Goal: Information Seeking & Learning: Learn about a topic

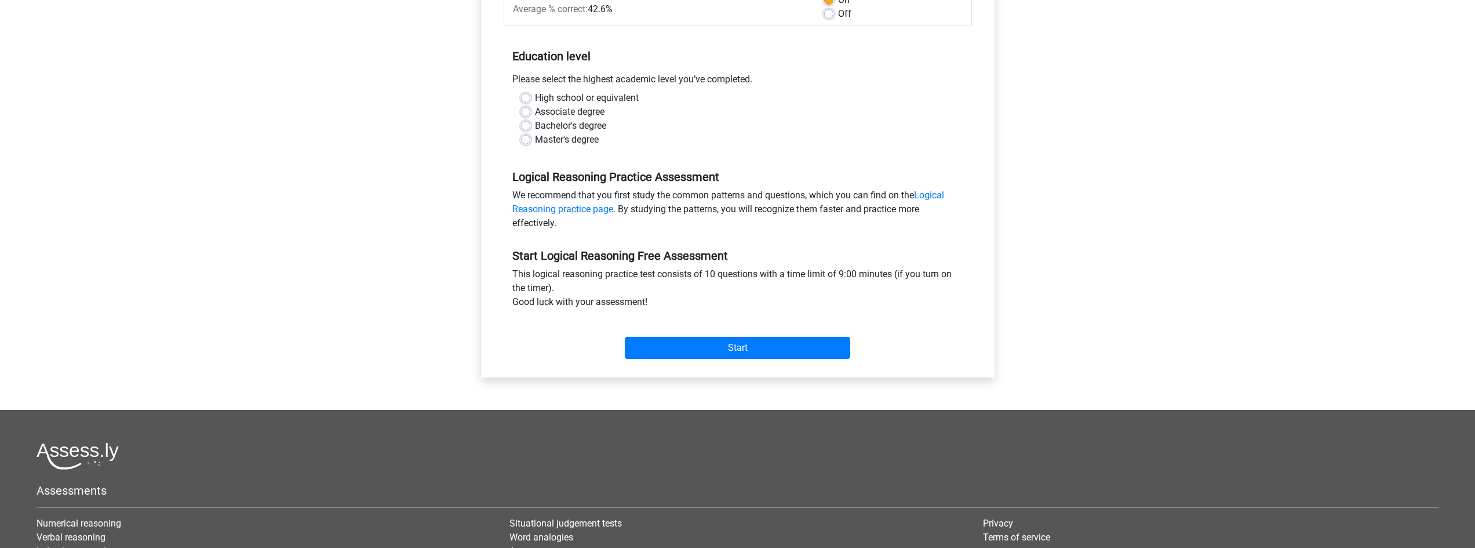
scroll to position [194, 0]
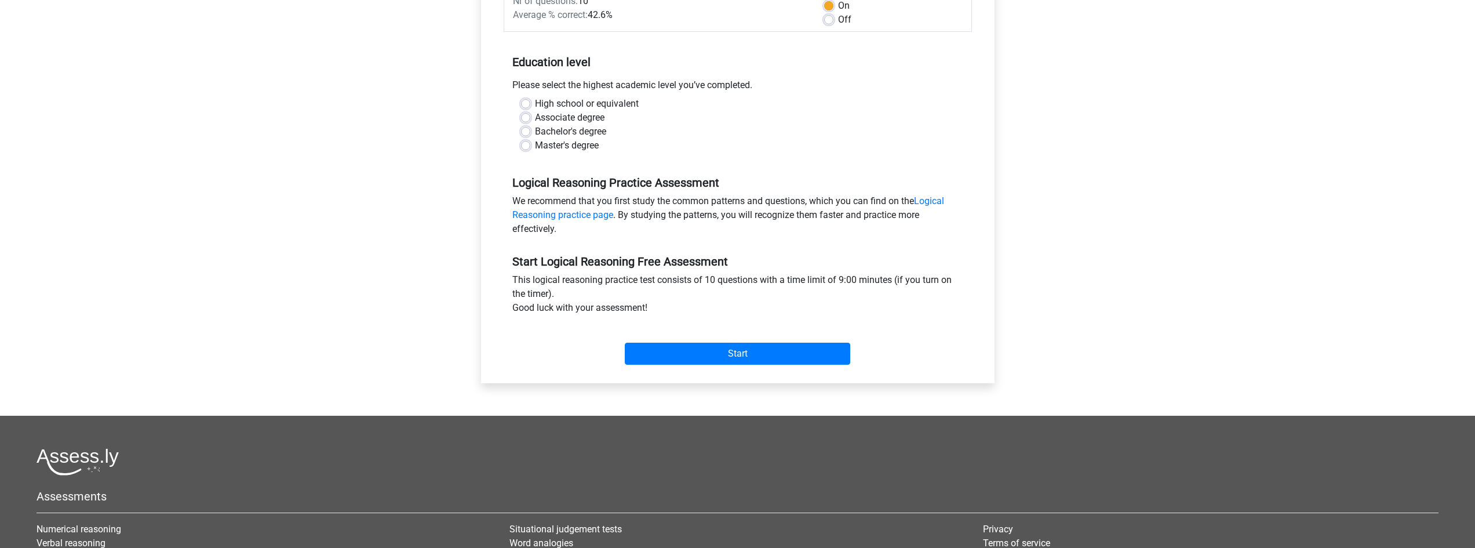
click at [566, 133] on label "Bachelor's degree" at bounding box center [570, 132] width 71 height 14
click at [530, 133] on input "Bachelor's degree" at bounding box center [525, 131] width 9 height 12
radio input "true"
click at [763, 355] on input "Start" at bounding box center [738, 354] width 226 height 22
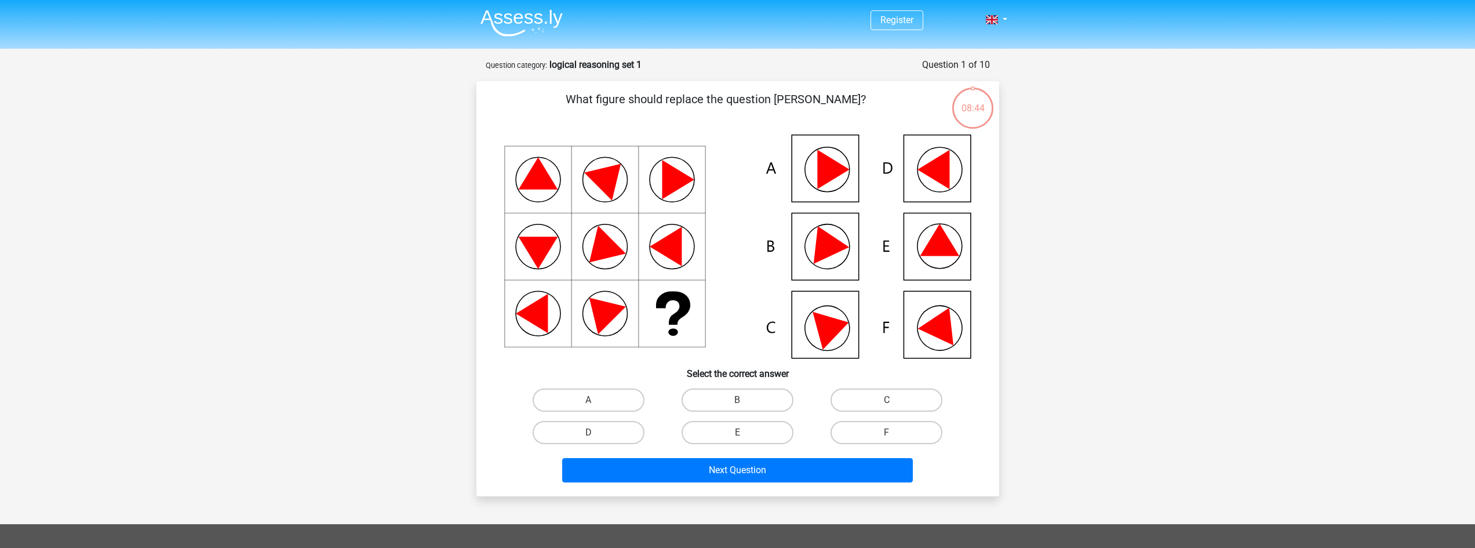
click at [930, 325] on icon at bounding box center [942, 323] width 49 height 46
click at [854, 430] on label "F" at bounding box center [887, 432] width 112 height 23
click at [887, 432] on input "F" at bounding box center [891, 436] width 8 height 8
radio input "true"
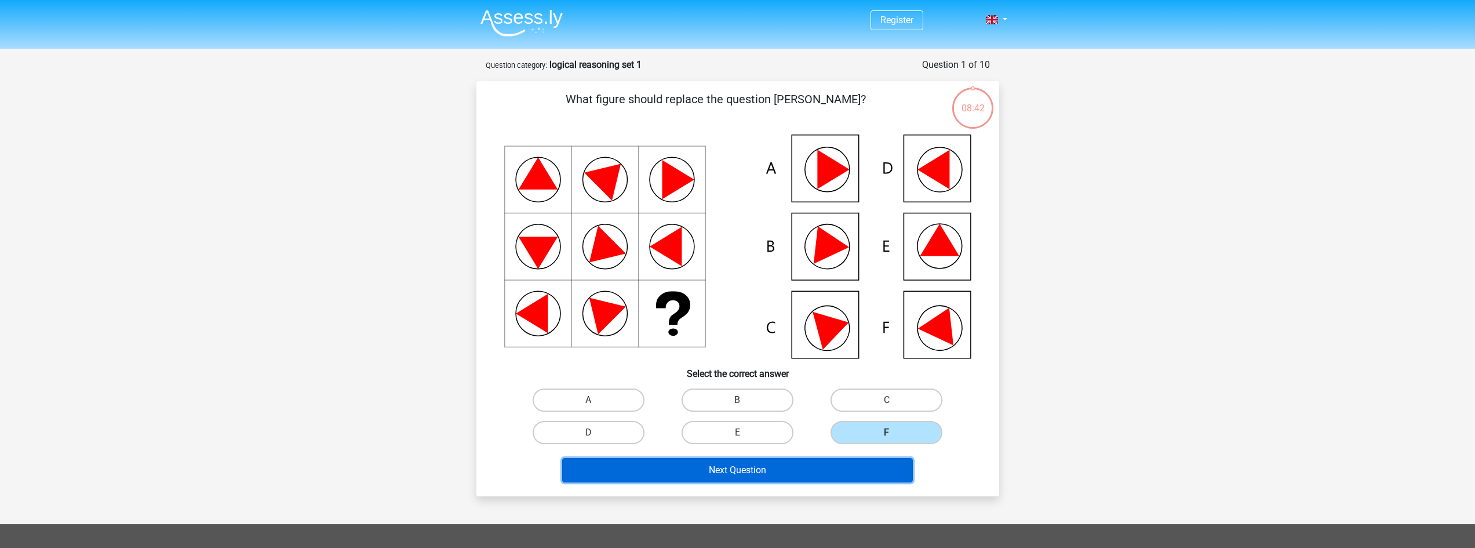
click at [814, 472] on button "Next Question" at bounding box center [737, 470] width 351 height 24
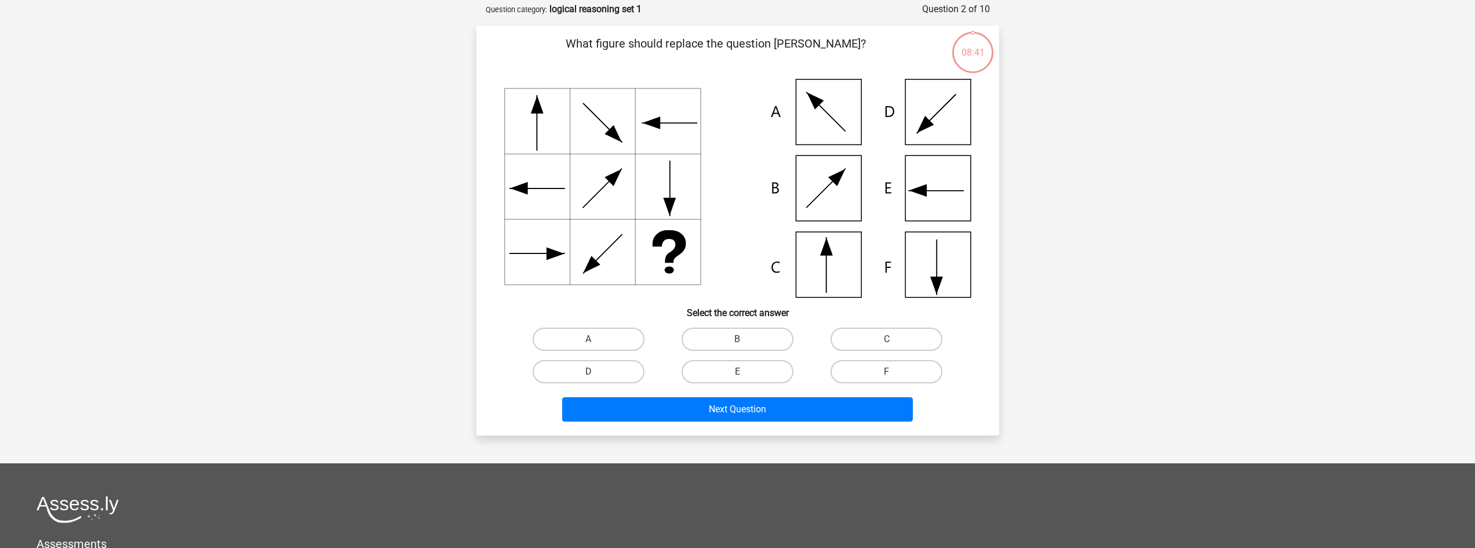
scroll to position [58, 0]
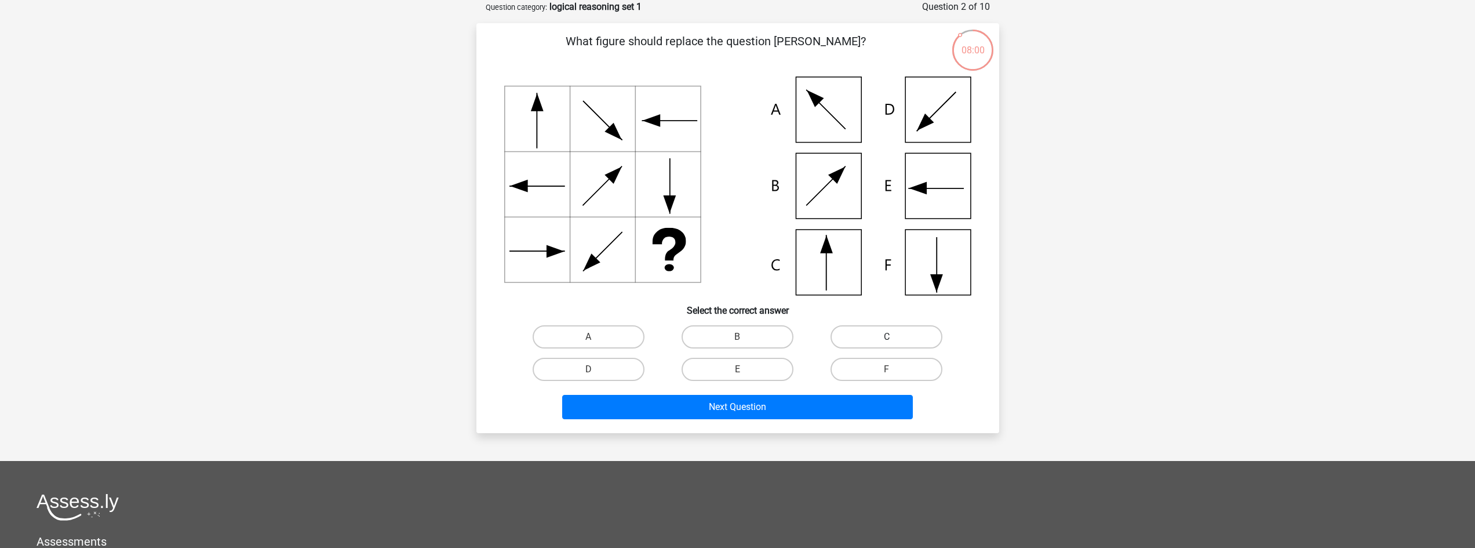
click at [906, 343] on label "C" at bounding box center [887, 336] width 112 height 23
click at [894, 343] on input "C" at bounding box center [891, 341] width 8 height 8
radio input "true"
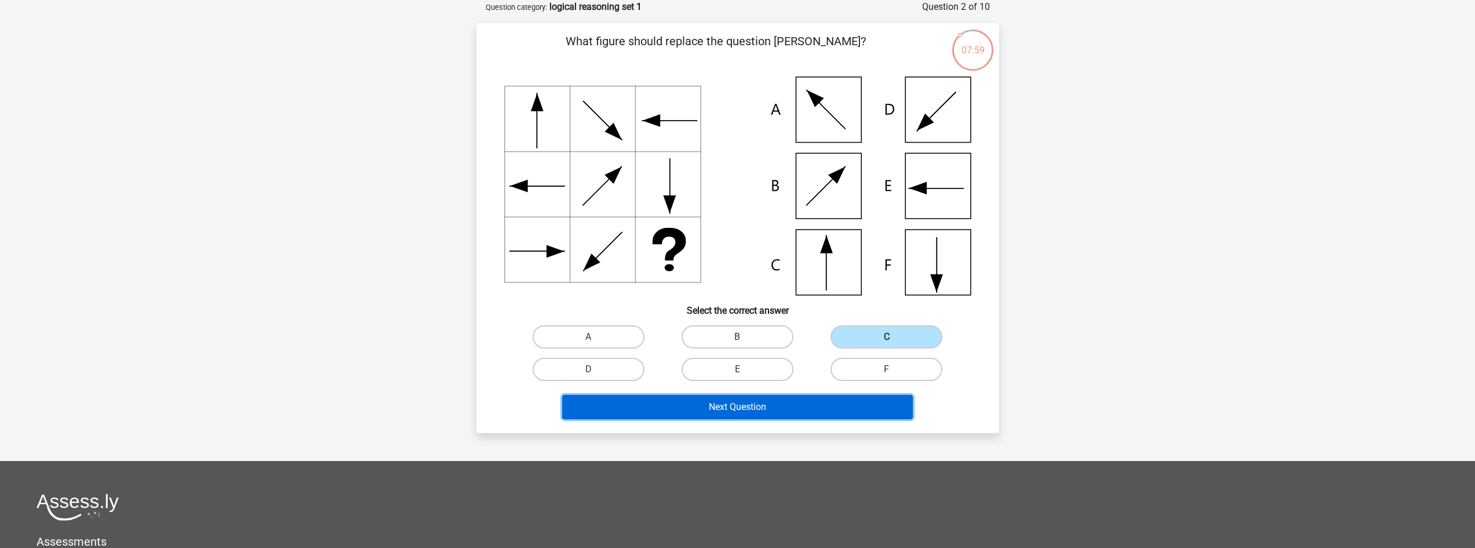
click at [841, 411] on button "Next Question" at bounding box center [737, 407] width 351 height 24
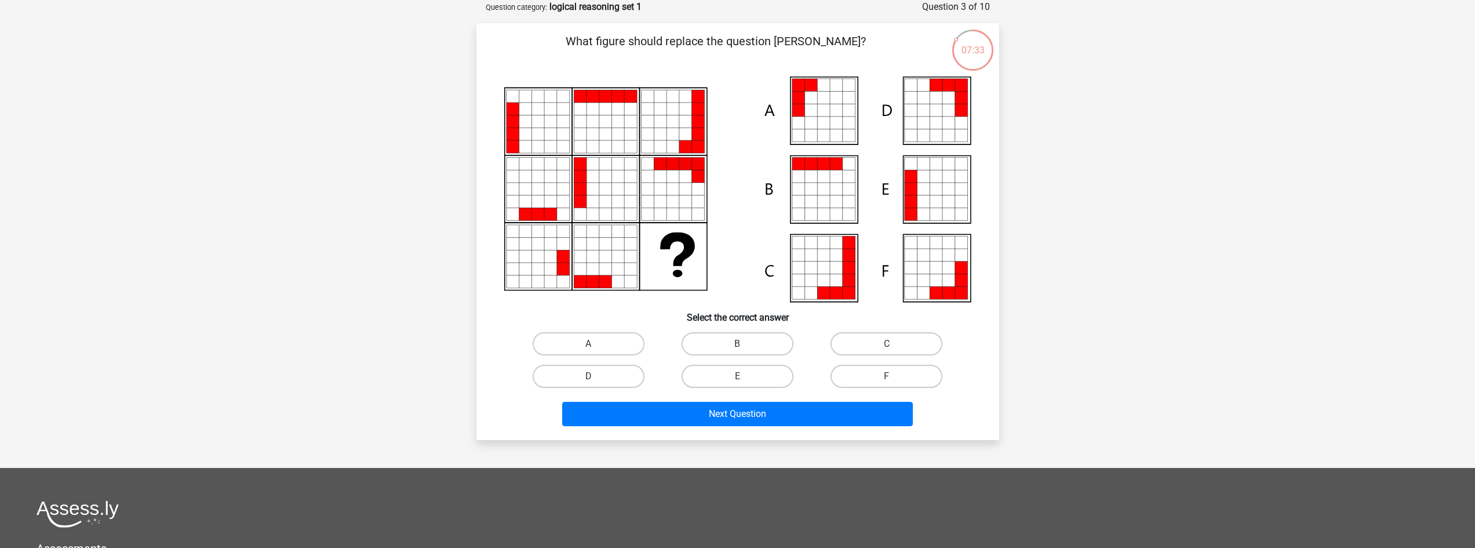
click at [817, 71] on div "What figure should replace the question mark?" at bounding box center [738, 231] width 514 height 398
click at [816, 98] on icon at bounding box center [811, 98] width 13 height 13
click at [632, 341] on label "A" at bounding box center [589, 343] width 112 height 23
click at [596, 344] on input "A" at bounding box center [592, 348] width 8 height 8
radio input "true"
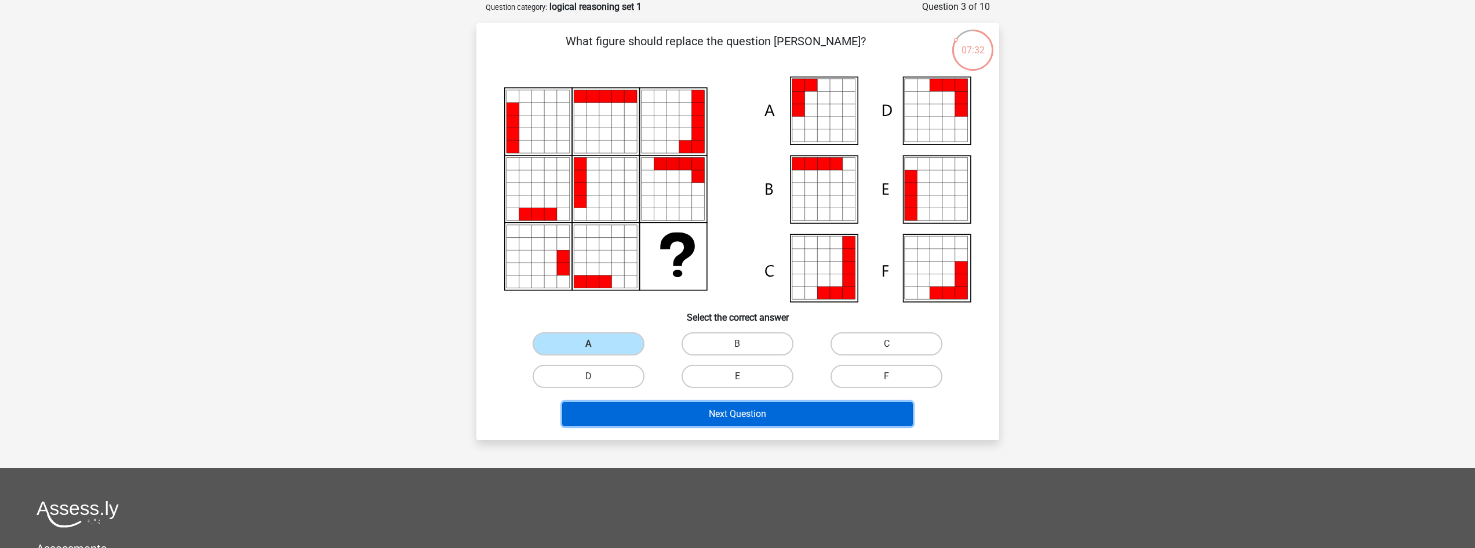
click at [632, 417] on button "Next Question" at bounding box center [737, 414] width 351 height 24
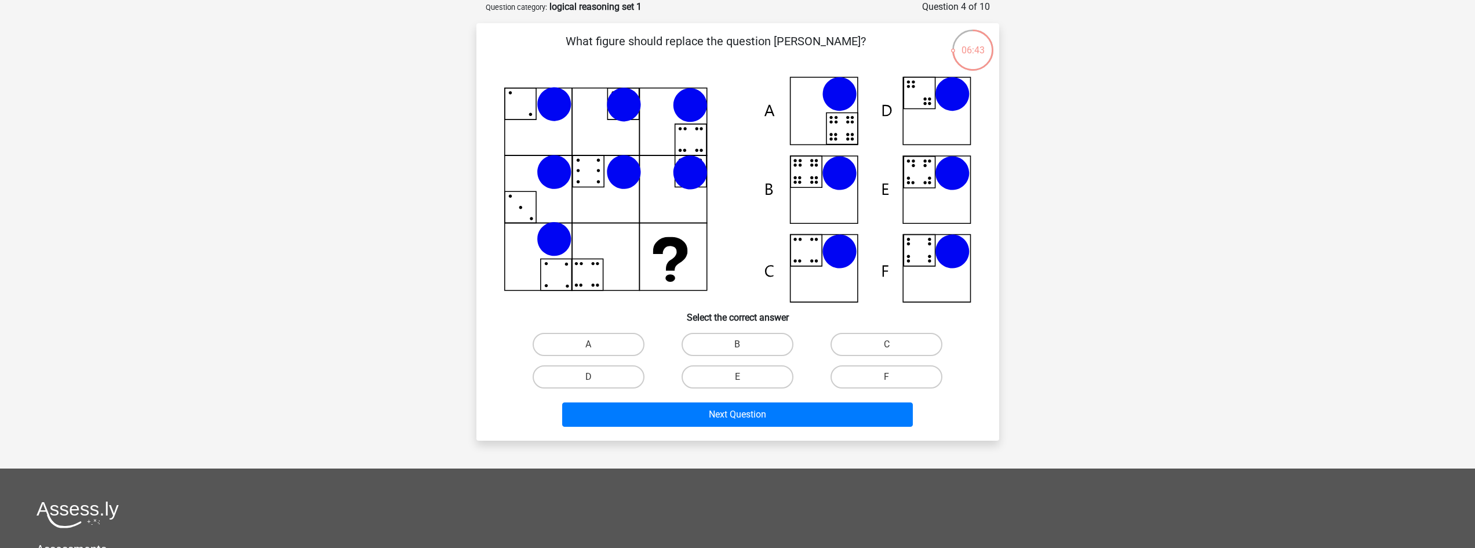
click at [816, 196] on icon at bounding box center [737, 190] width 467 height 226
click at [703, 333] on label "B" at bounding box center [738, 344] width 112 height 23
click at [737, 344] on input "B" at bounding box center [741, 348] width 8 height 8
radio input "true"
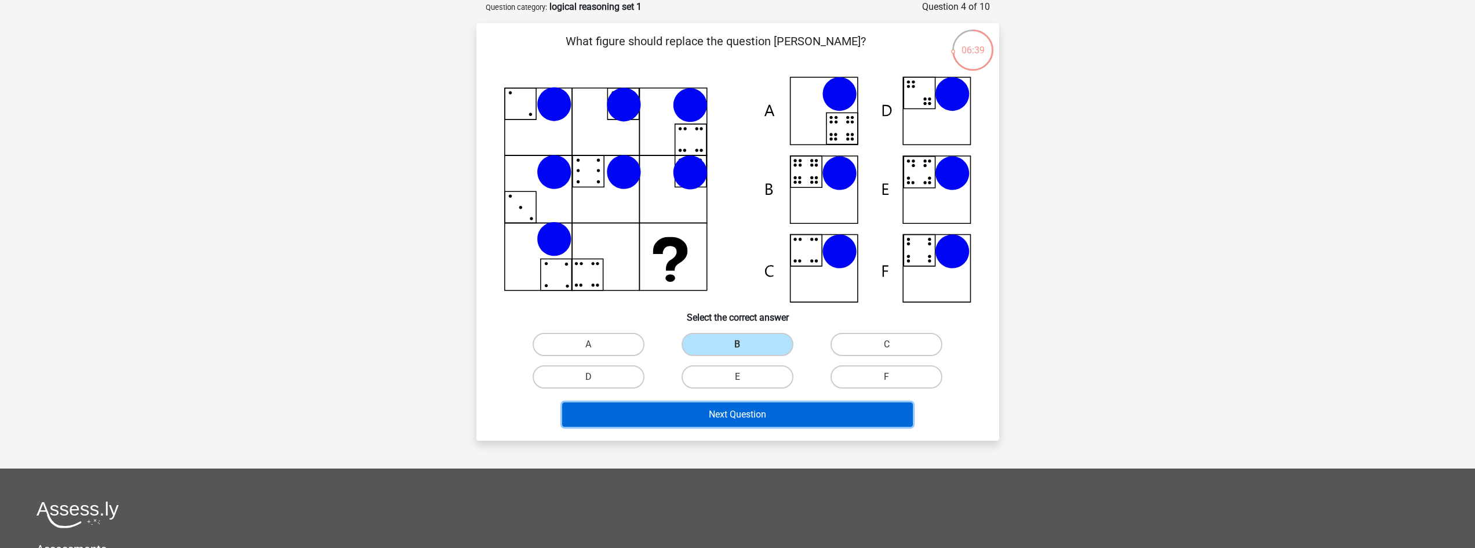
click at [694, 420] on button "Next Question" at bounding box center [737, 414] width 351 height 24
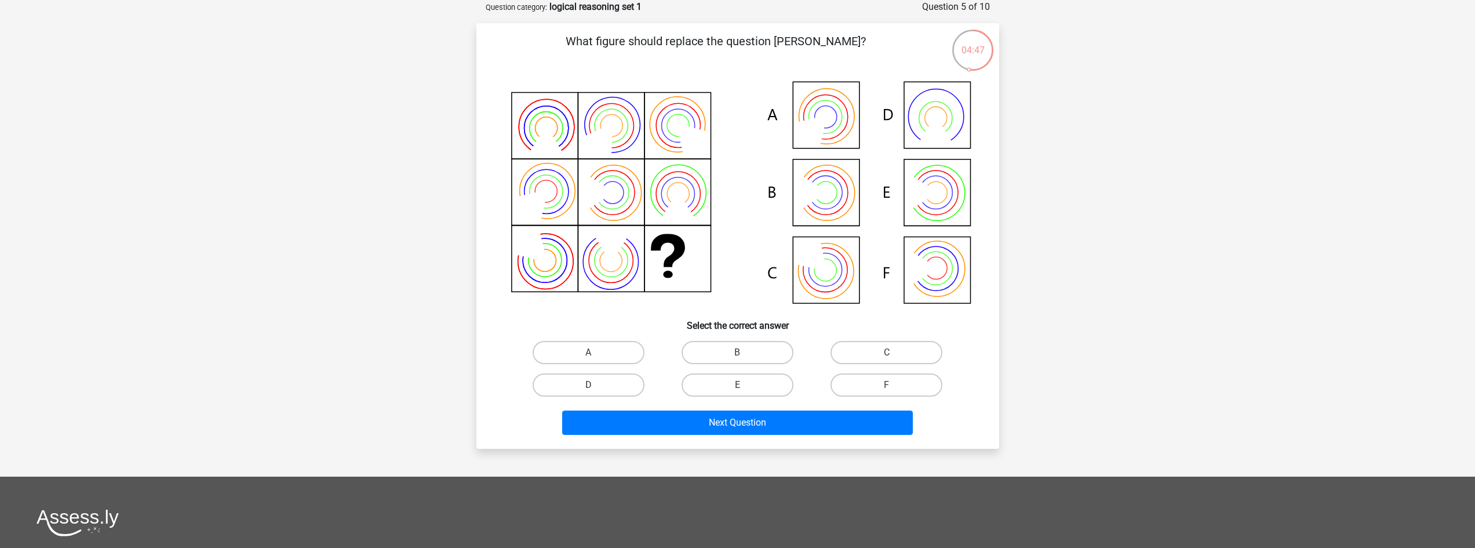
click at [849, 271] on icon at bounding box center [737, 194] width 467 height 234
click at [917, 352] on label "C" at bounding box center [887, 352] width 112 height 23
click at [894, 352] on input "C" at bounding box center [891, 356] width 8 height 8
radio input "true"
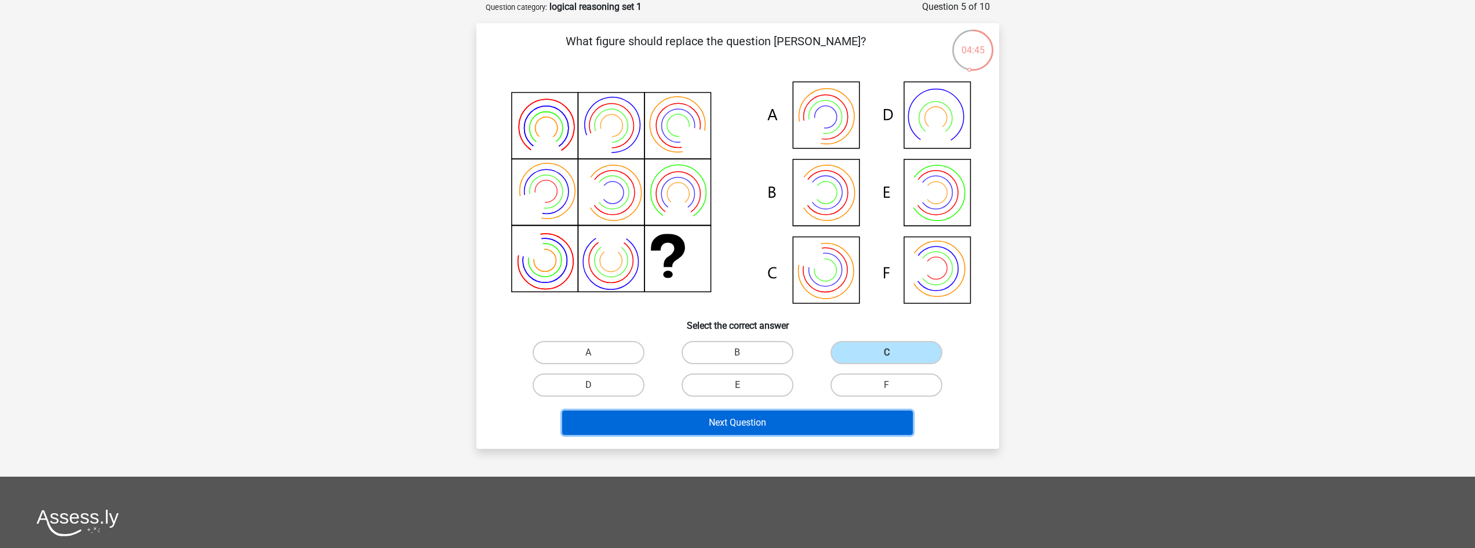
click at [756, 421] on button "Next Question" at bounding box center [737, 422] width 351 height 24
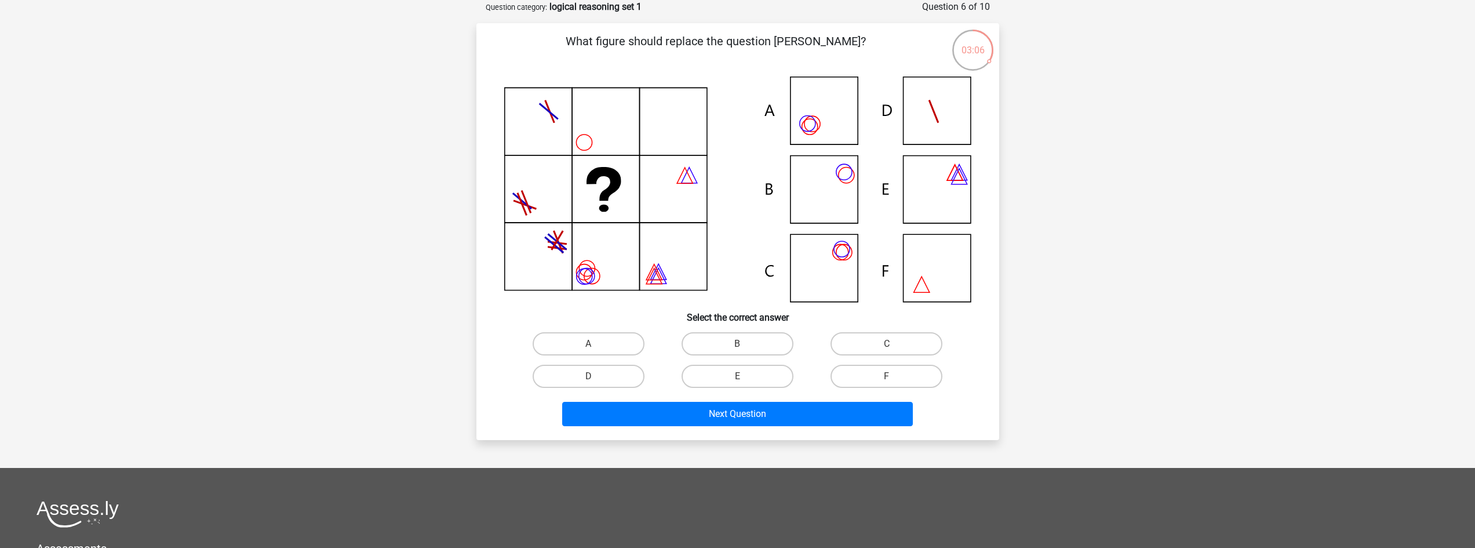
click at [839, 108] on icon at bounding box center [737, 190] width 467 height 226
click at [579, 347] on label "A" at bounding box center [589, 343] width 112 height 23
click at [588, 347] on input "A" at bounding box center [592, 348] width 8 height 8
radio input "true"
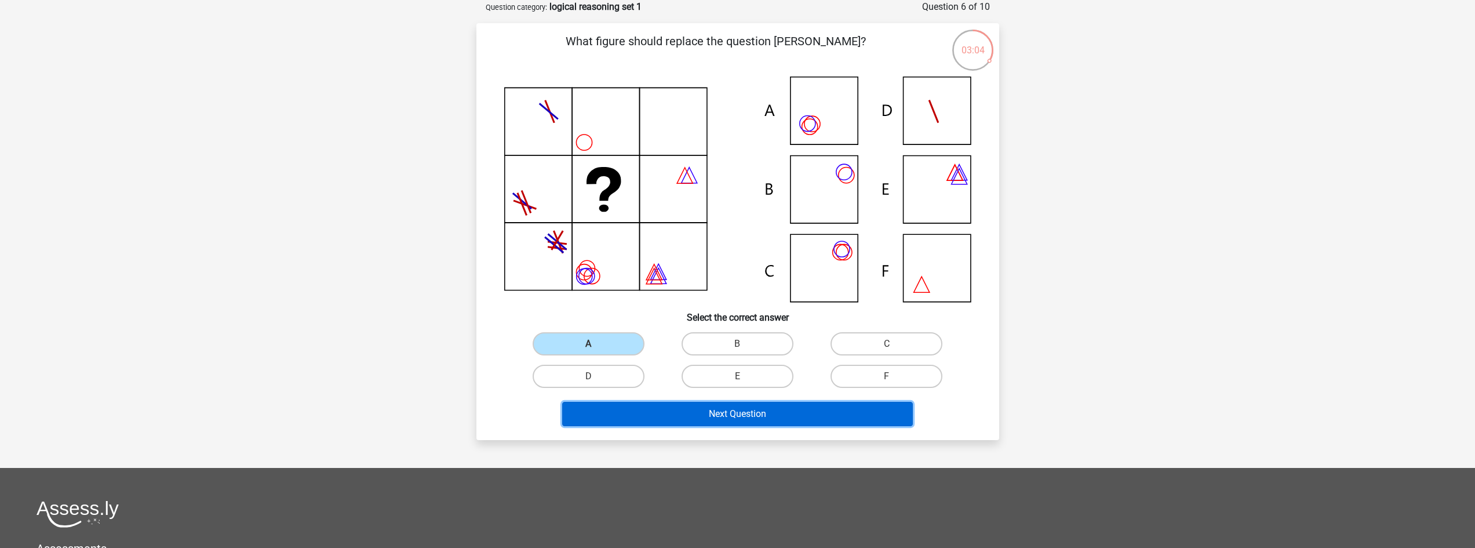
click at [716, 414] on button "Next Question" at bounding box center [737, 414] width 351 height 24
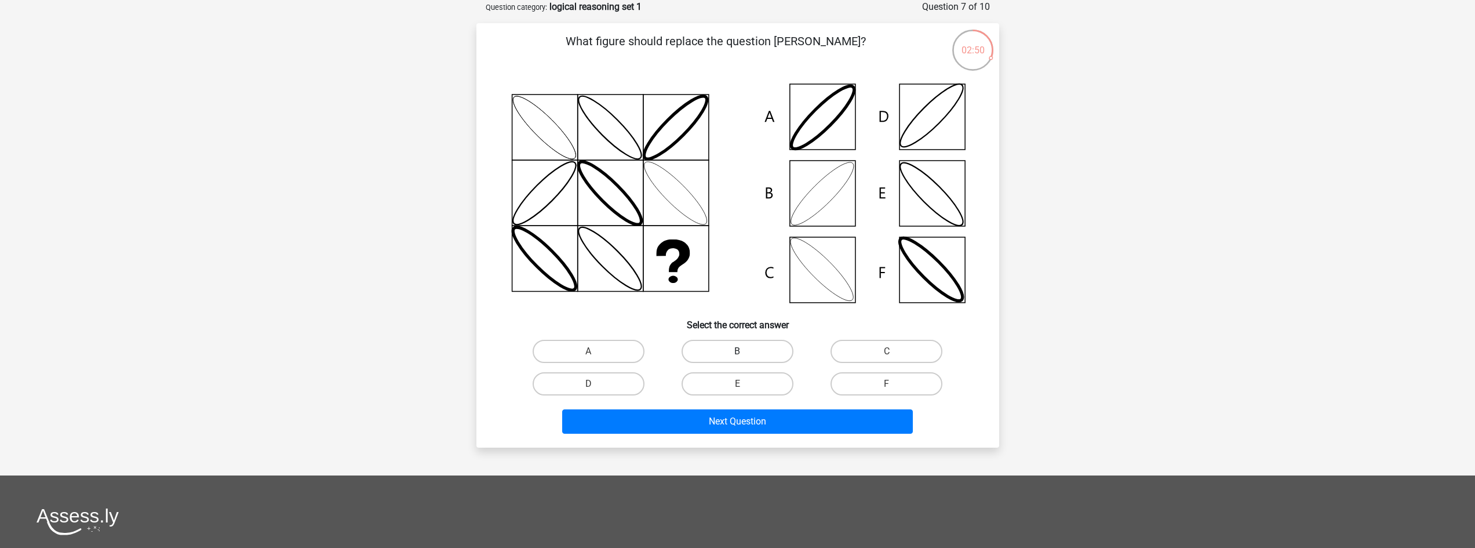
click at [719, 350] on label "B" at bounding box center [738, 351] width 112 height 23
click at [737, 351] on input "B" at bounding box center [741, 355] width 8 height 8
radio input "true"
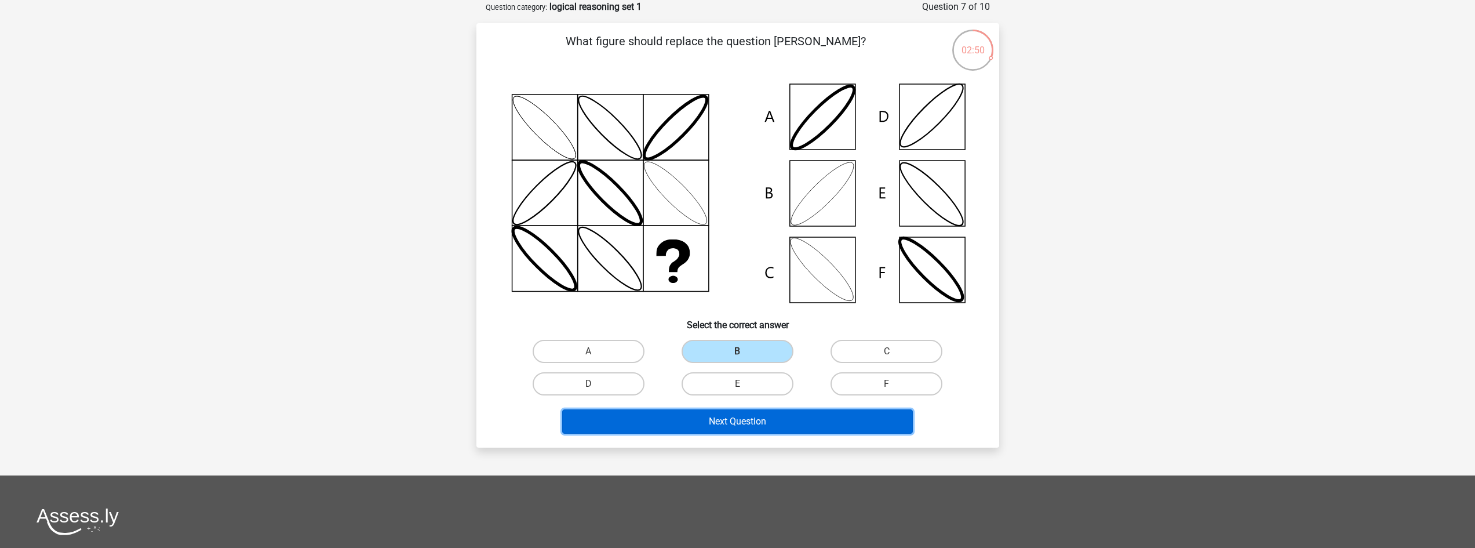
click at [697, 424] on button "Next Question" at bounding box center [737, 421] width 351 height 24
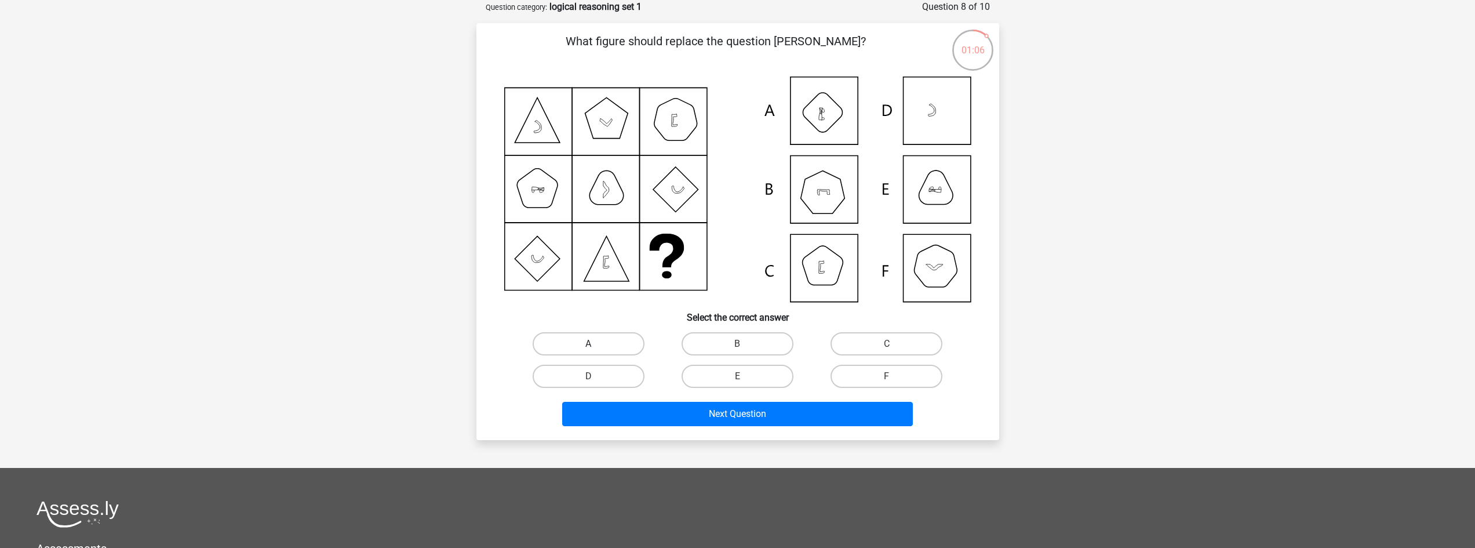
click at [579, 347] on label "A" at bounding box center [589, 343] width 112 height 23
click at [588, 347] on input "A" at bounding box center [592, 348] width 8 height 8
radio input "true"
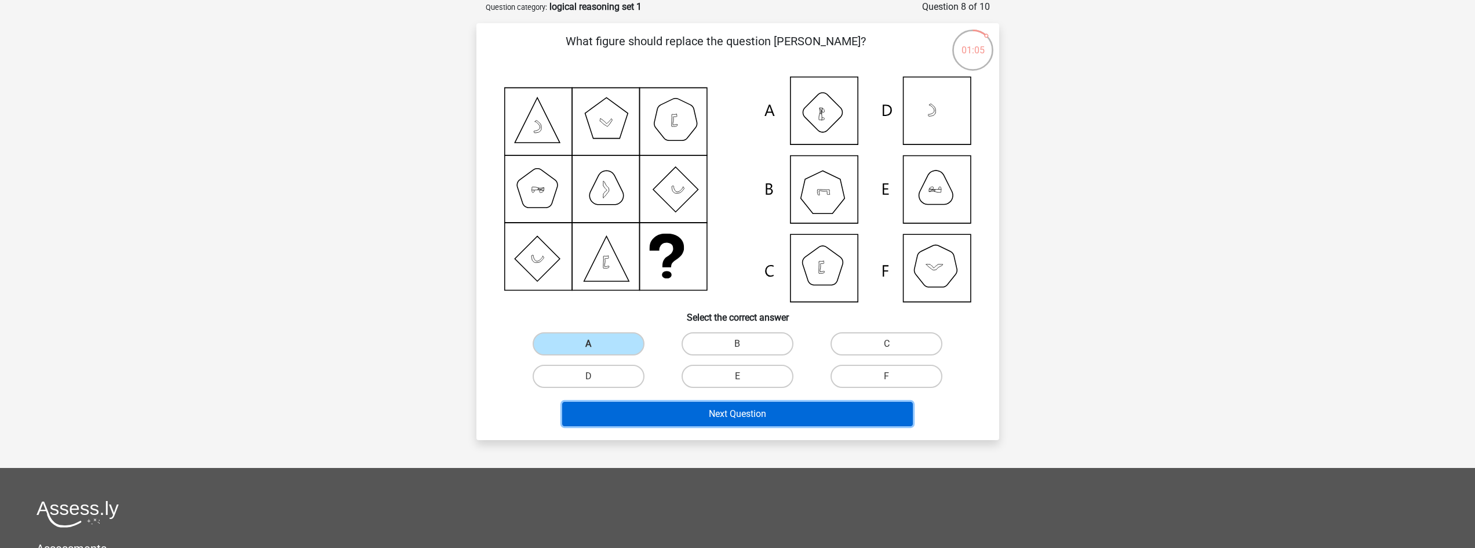
click at [578, 413] on button "Next Question" at bounding box center [737, 414] width 351 height 24
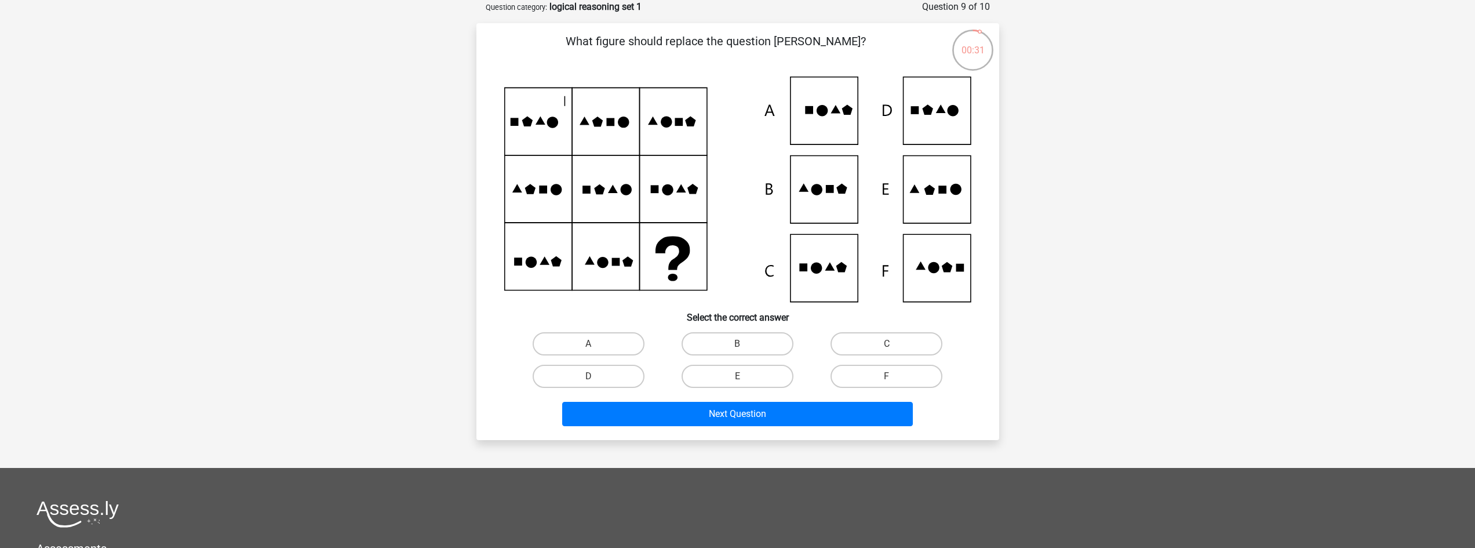
click at [939, 191] on icon at bounding box center [943, 190] width 8 height 8
click at [696, 371] on label "E" at bounding box center [738, 376] width 112 height 23
click at [737, 376] on input "E" at bounding box center [741, 380] width 8 height 8
radio input "true"
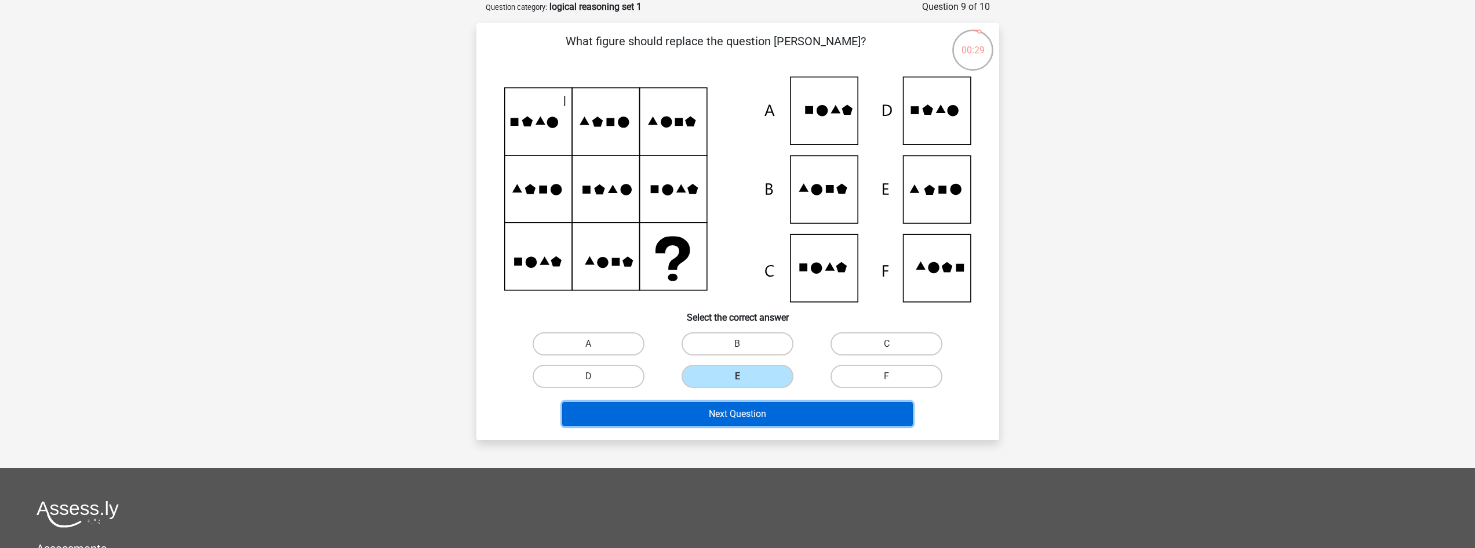
click at [694, 410] on button "Next Question" at bounding box center [737, 414] width 351 height 24
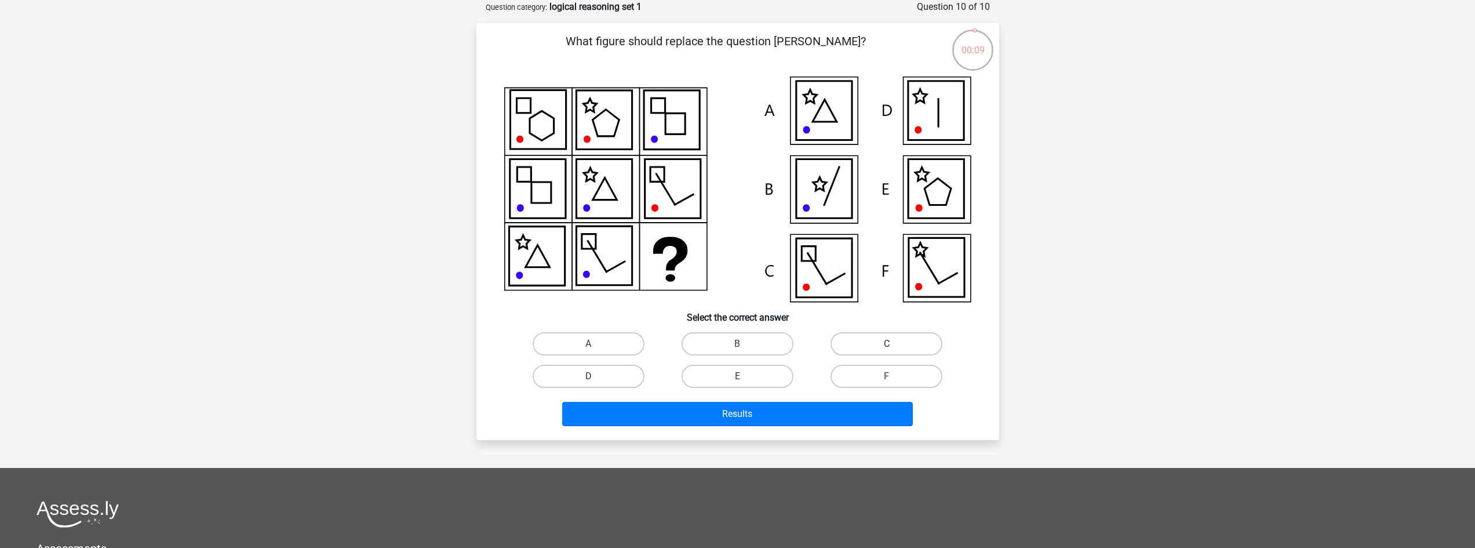
click at [850, 334] on label "C" at bounding box center [887, 343] width 112 height 23
click at [887, 344] on input "C" at bounding box center [891, 348] width 8 height 8
radio input "true"
click at [786, 386] on label "E" at bounding box center [738, 376] width 112 height 23
click at [745, 384] on input "E" at bounding box center [741, 380] width 8 height 8
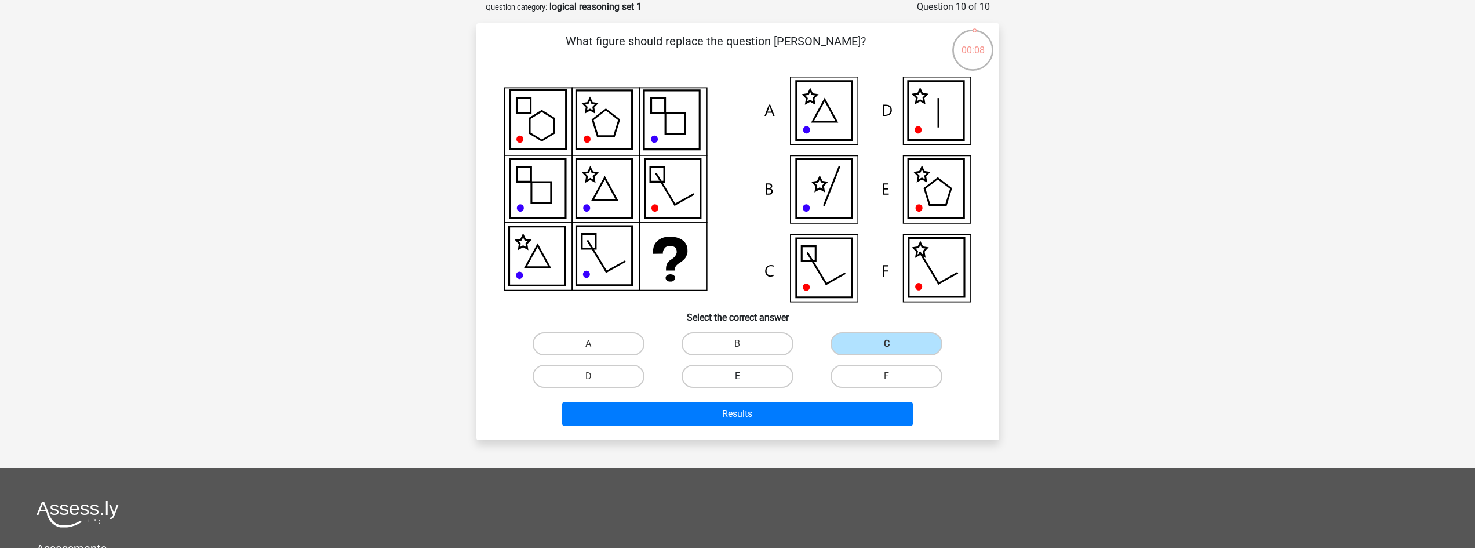
radio input "true"
click at [863, 346] on label "C" at bounding box center [887, 343] width 112 height 23
click at [887, 346] on input "C" at bounding box center [891, 348] width 8 height 8
radio input "true"
click at [816, 406] on button "Results" at bounding box center [737, 414] width 351 height 24
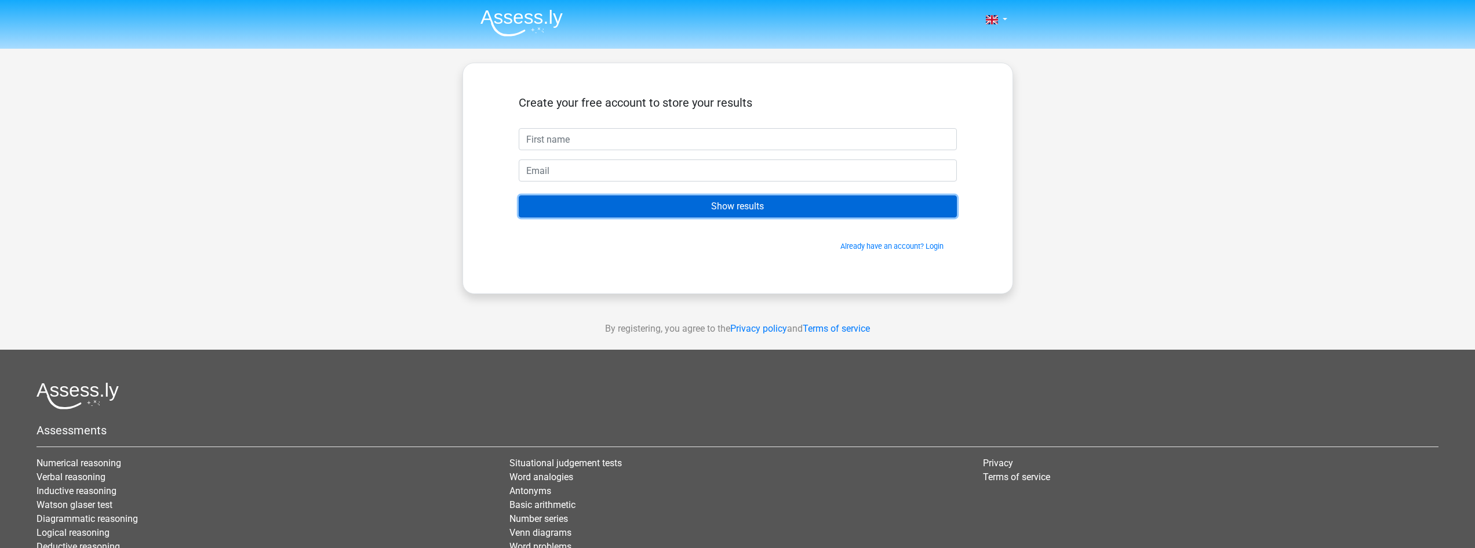
click at [728, 208] on input "Show results" at bounding box center [738, 206] width 438 height 22
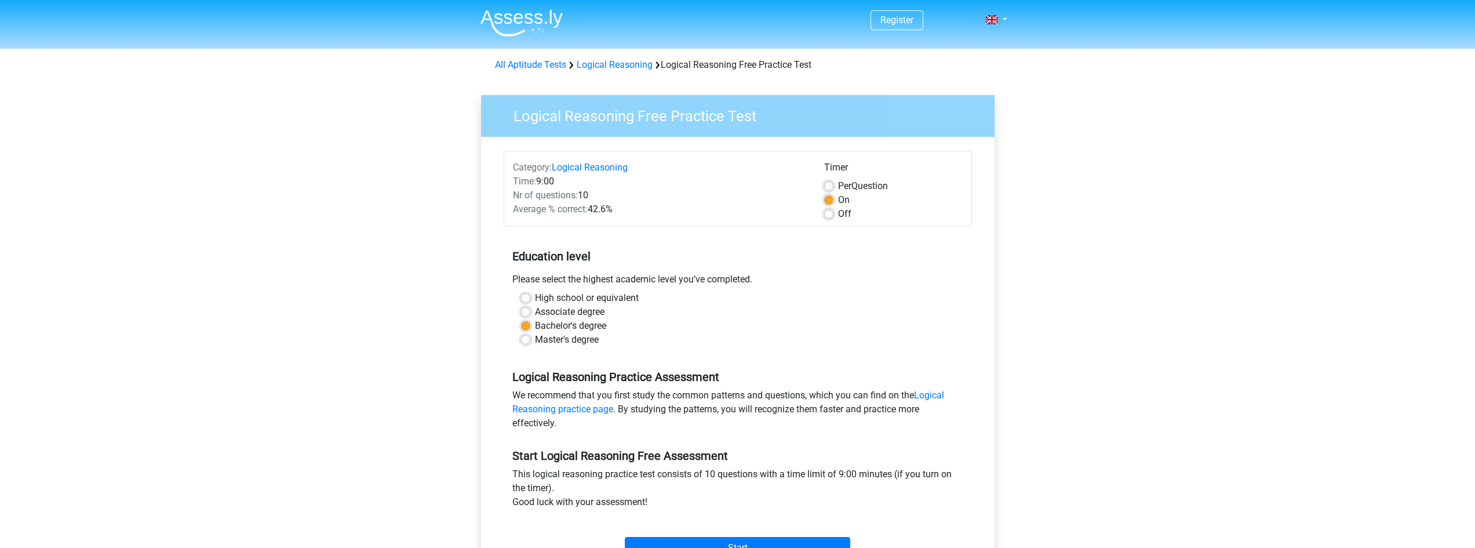
scroll to position [194, 0]
